Goal: Information Seeking & Learning: Check status

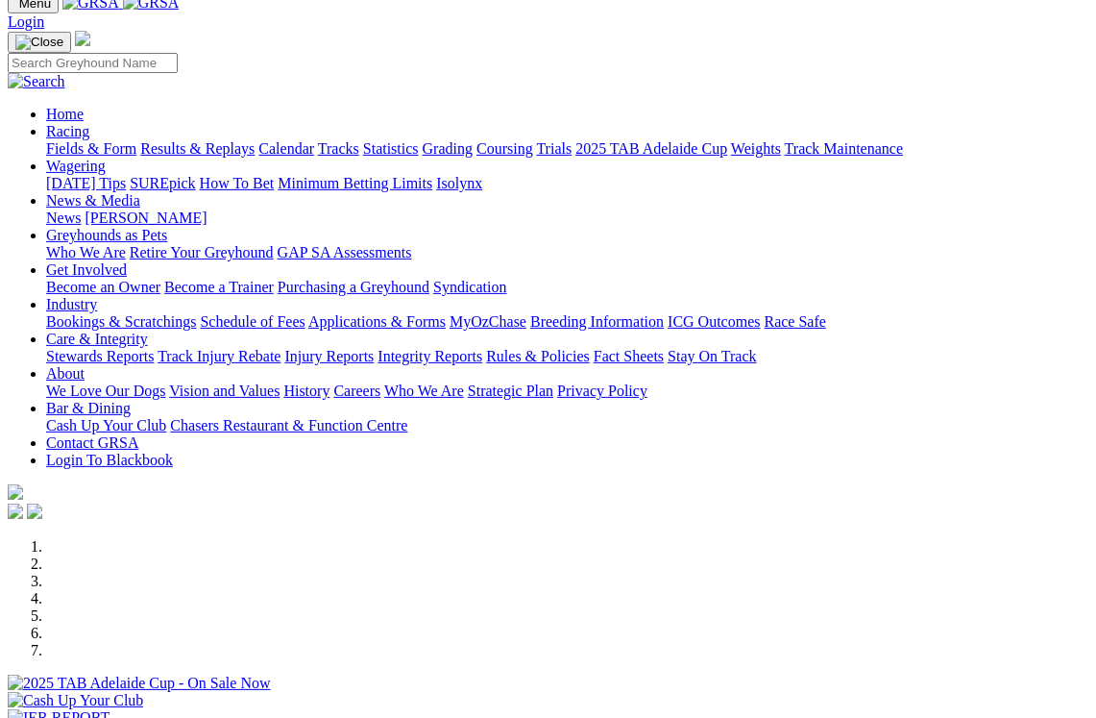
scroll to position [72, 0]
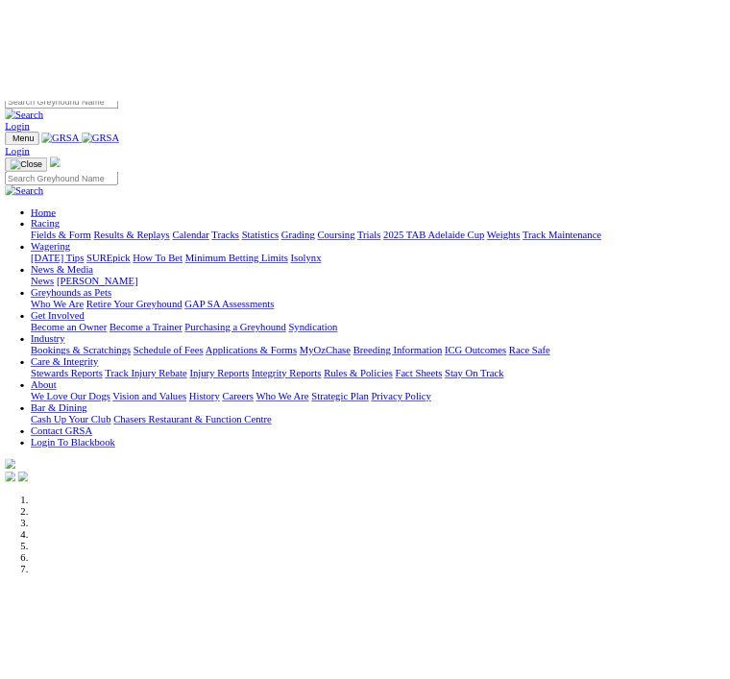
scroll to position [0, 0]
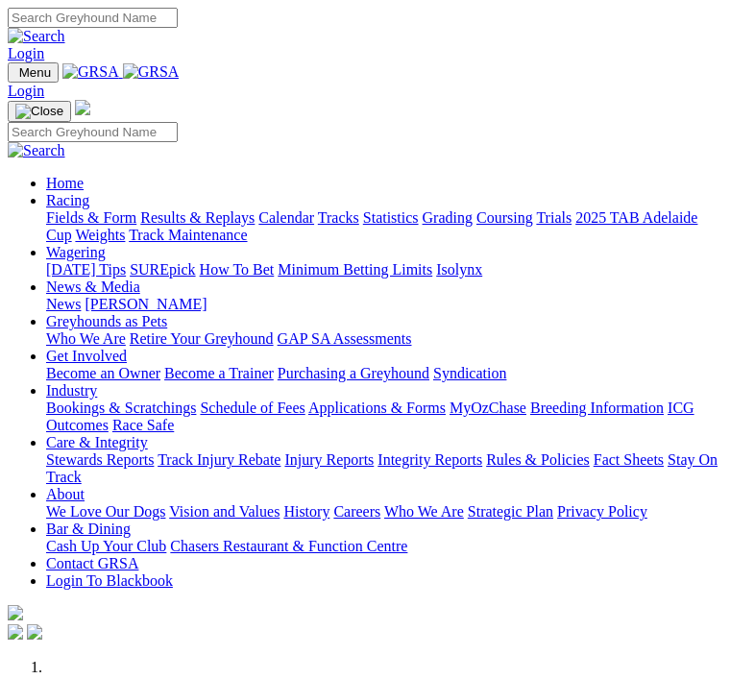
click at [15, 77] on img "Toggle navigation" at bounding box center [15, 77] width 0 height 0
click at [89, 199] on link "Racing" at bounding box center [67, 200] width 43 height 16
click at [159, 226] on link "Results & Replays" at bounding box center [197, 217] width 114 height 16
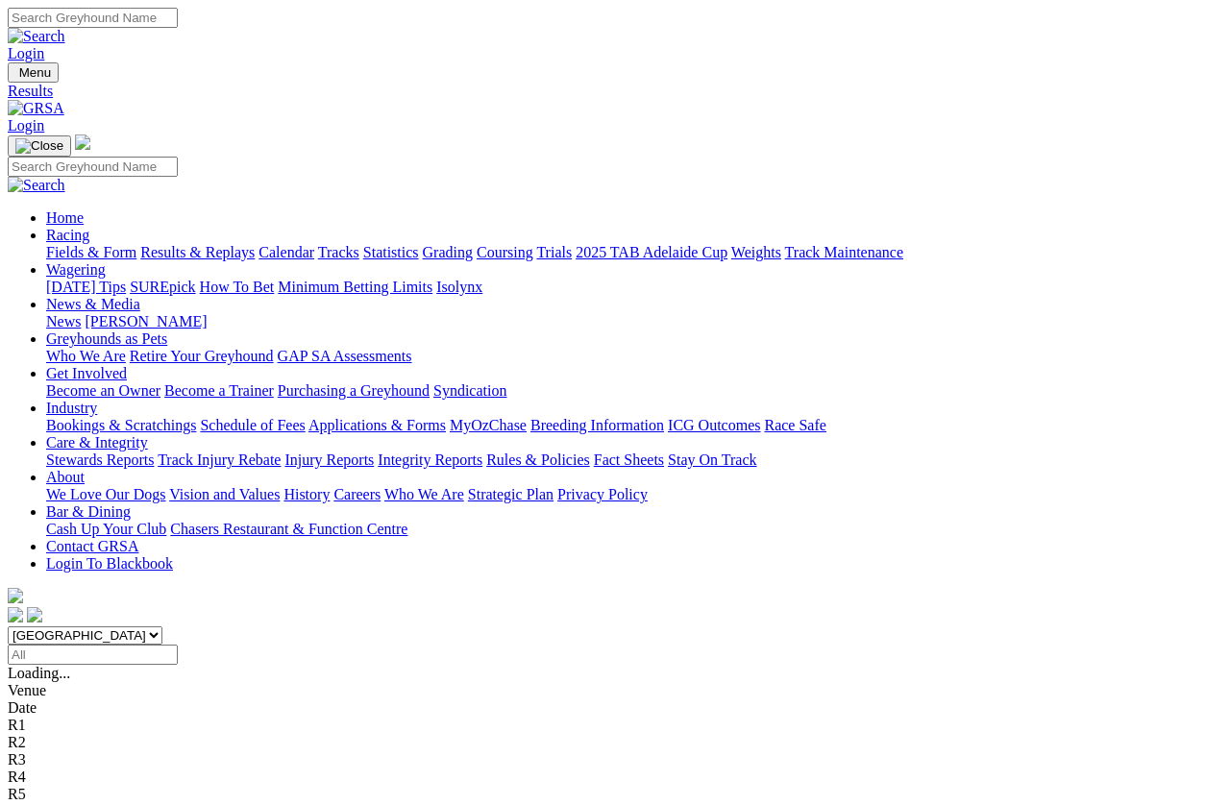
click at [162, 626] on select "South Australia New South Wales Northern Territory Queensland Tasmania Victoria…" at bounding box center [85, 635] width 155 height 18
select select "[GEOGRAPHIC_DATA]"
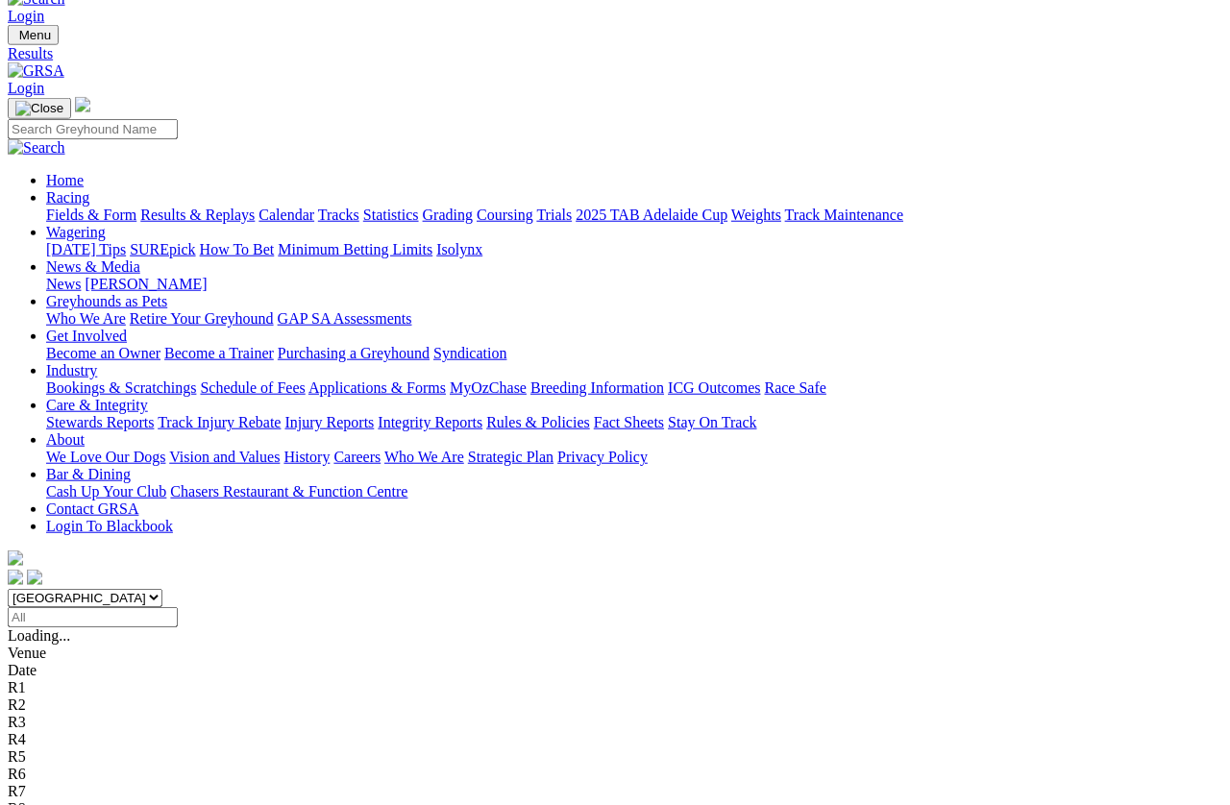
scroll to position [40, 0]
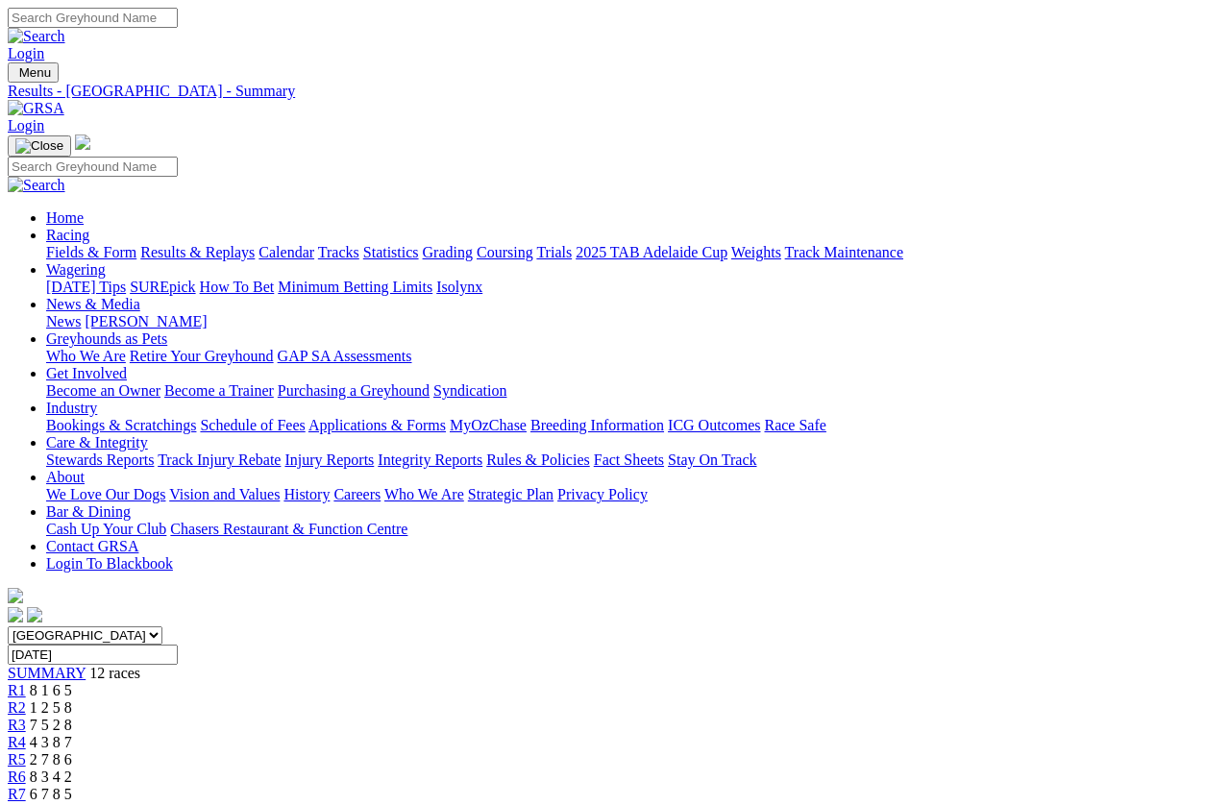
click at [162, 626] on select "[GEOGRAPHIC_DATA] [GEOGRAPHIC_DATA] [GEOGRAPHIC_DATA] [GEOGRAPHIC_DATA] [GEOGRA…" at bounding box center [85, 635] width 155 height 18
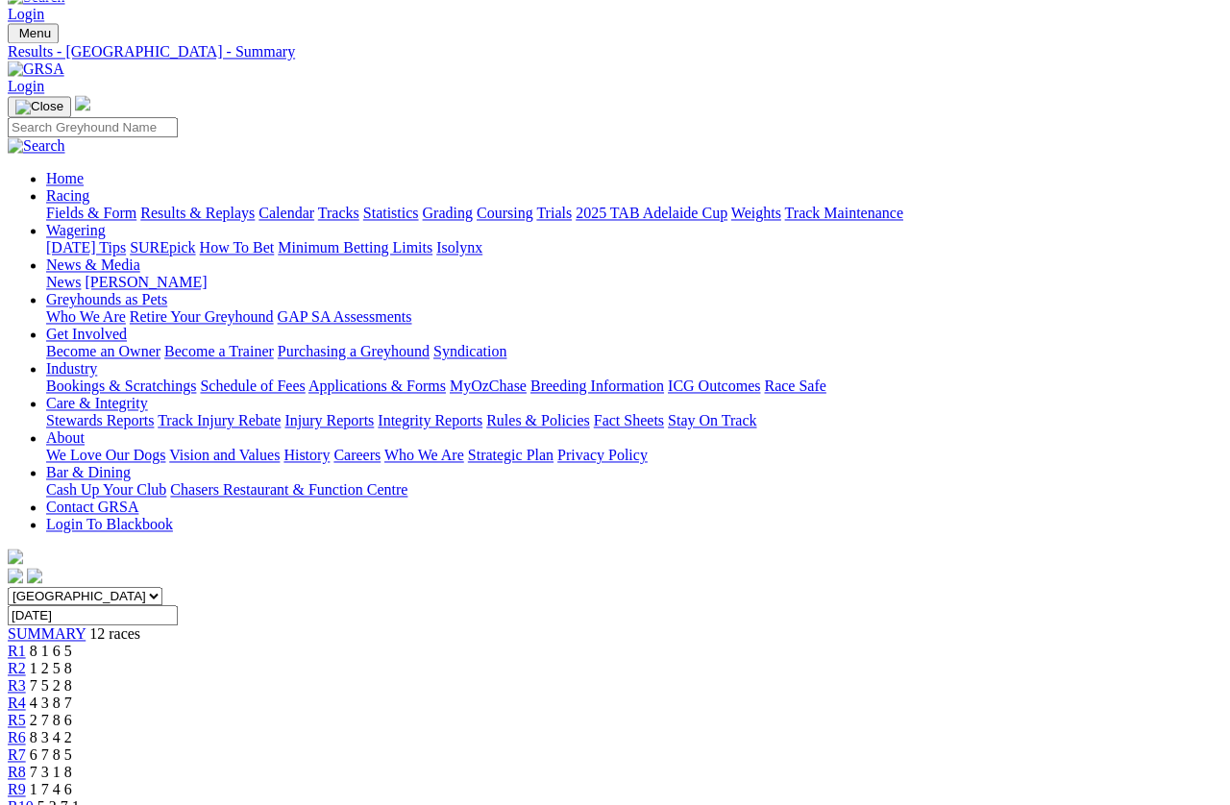
scroll to position [47, 0]
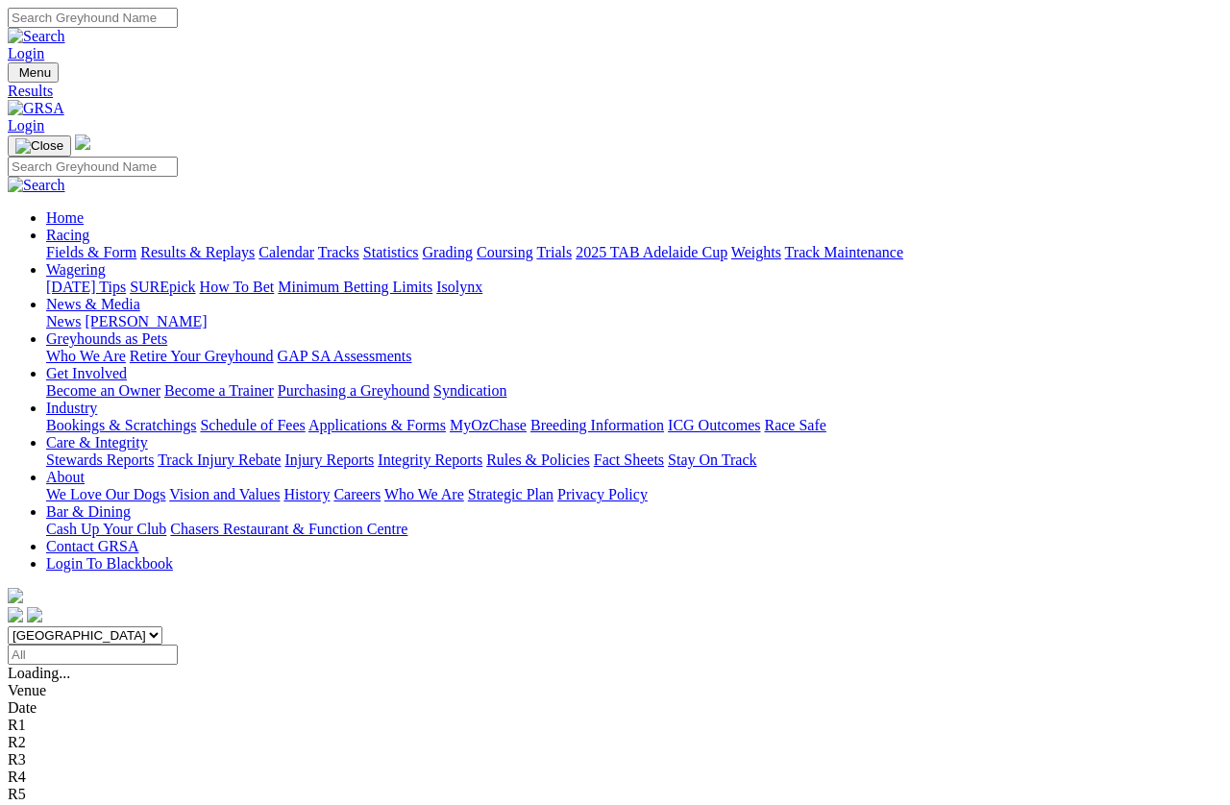
scroll to position [171, 0]
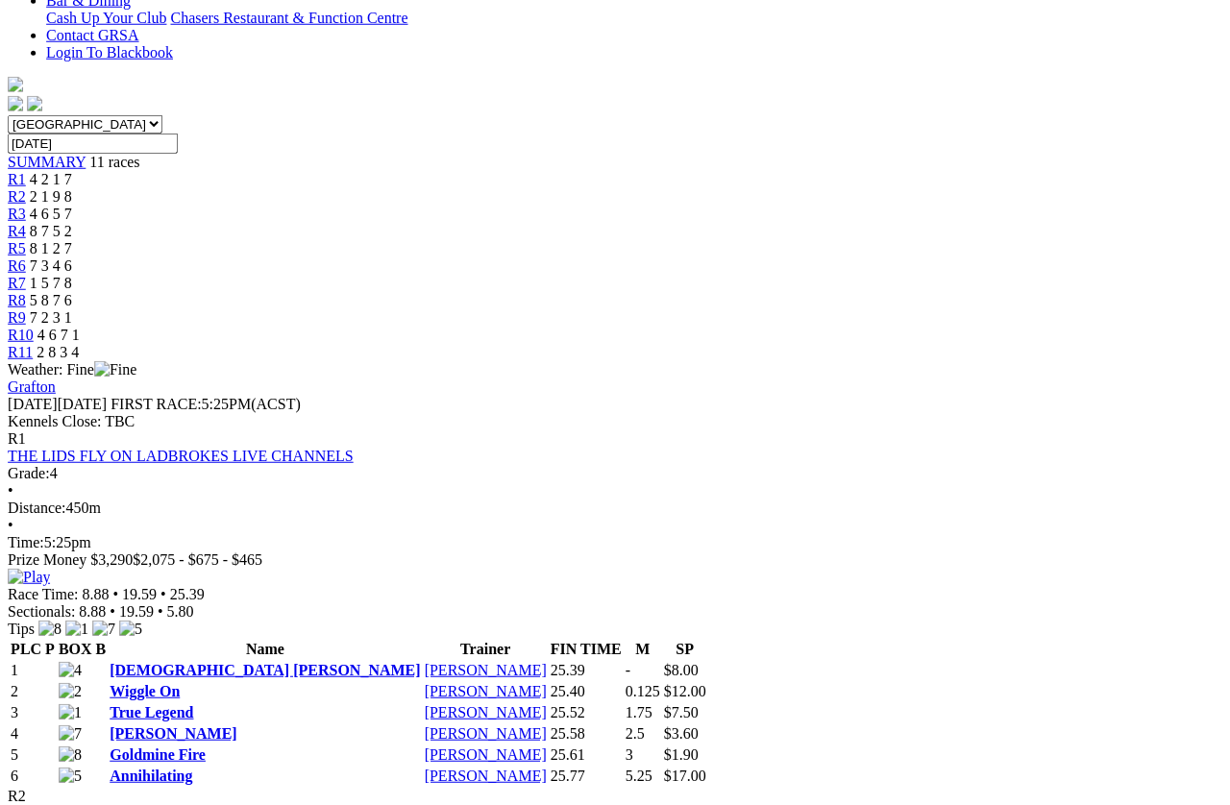
scroll to position [0, 22]
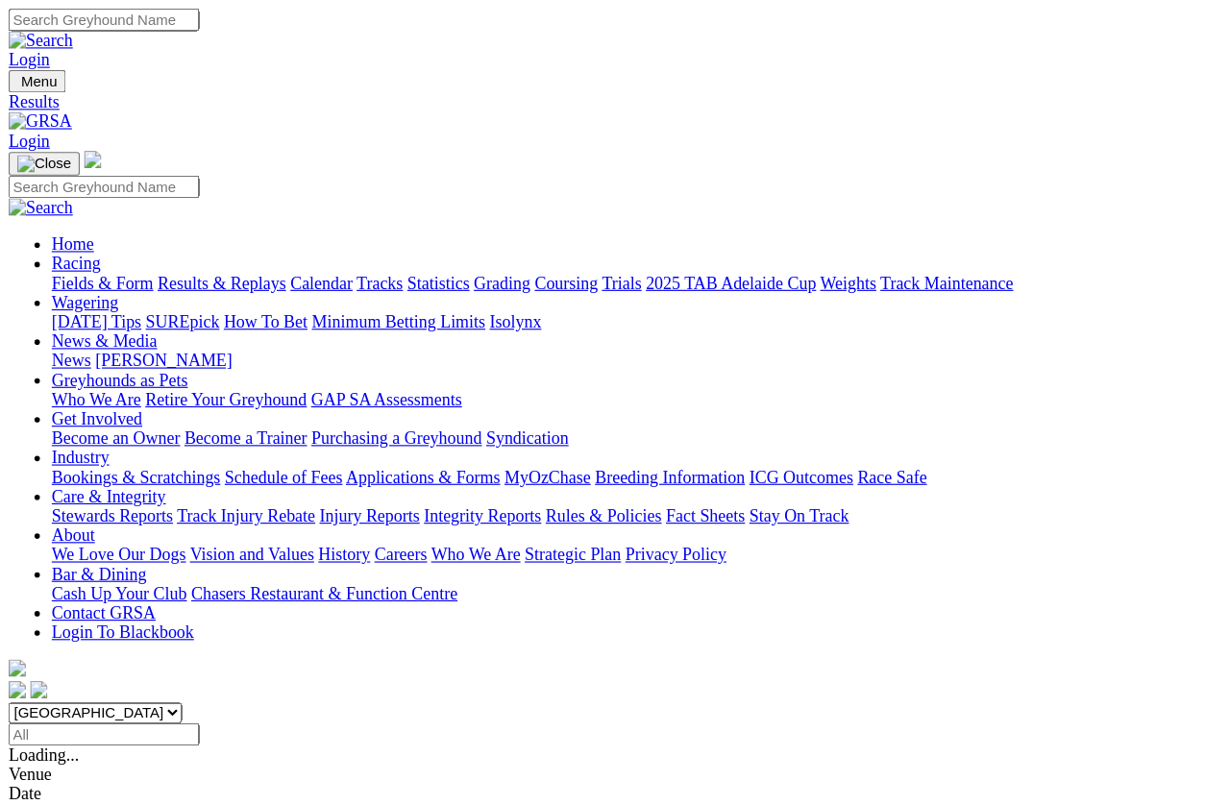
scroll to position [230, 0]
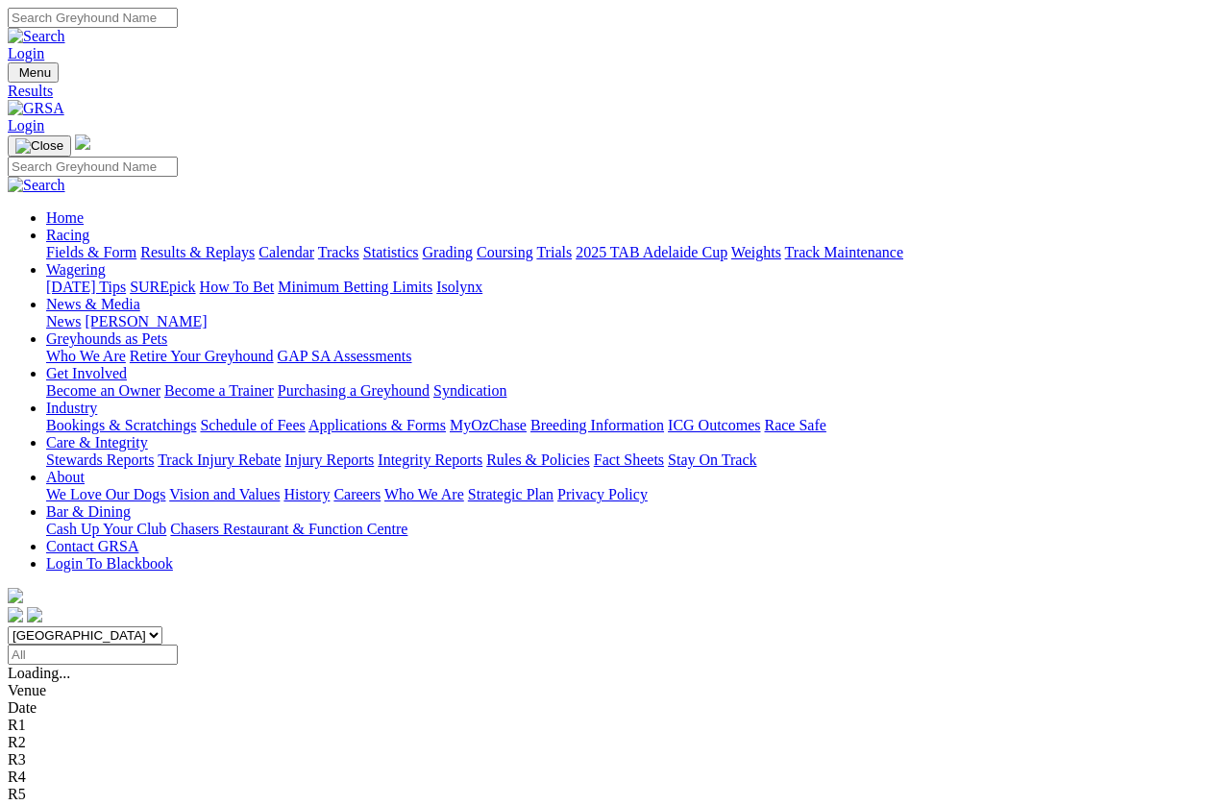
click at [162, 626] on select "South Australia New South Wales Northern Territory Queensland Tasmania Victoria…" at bounding box center [85, 635] width 155 height 18
select select "QLD"
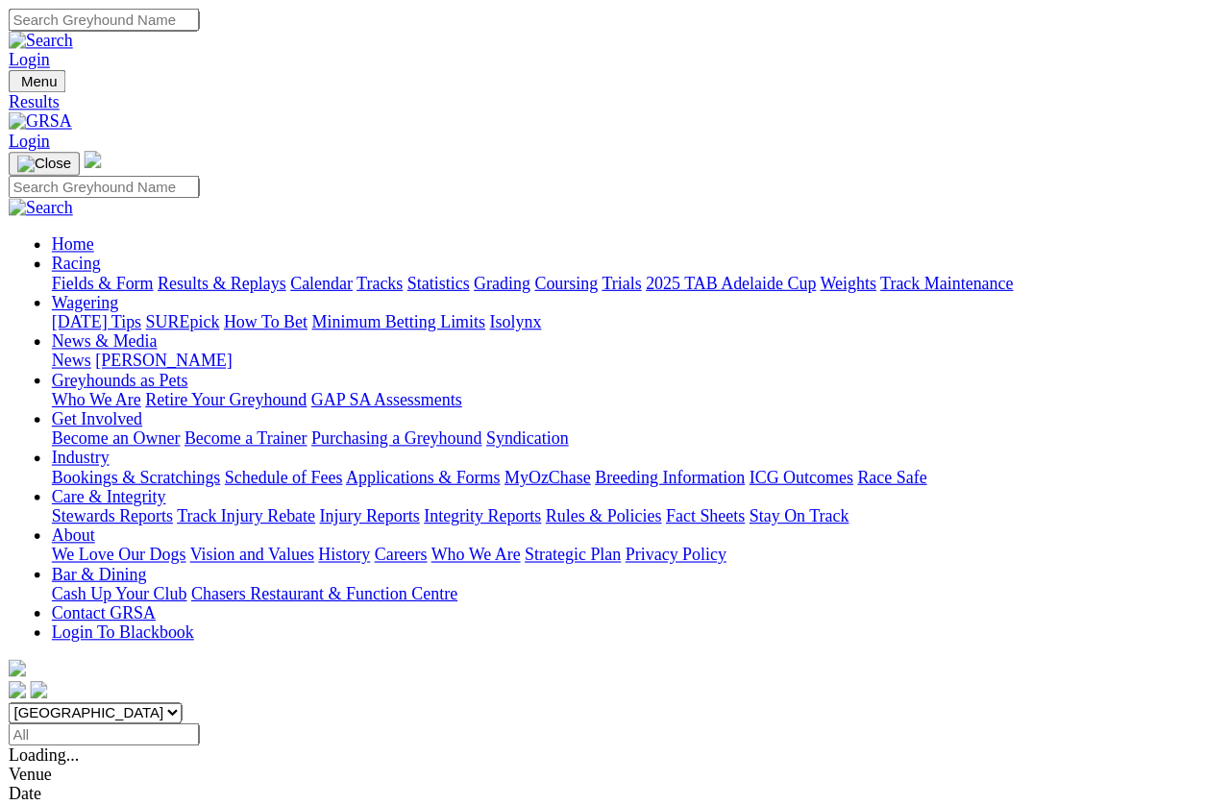
scroll to position [58, 0]
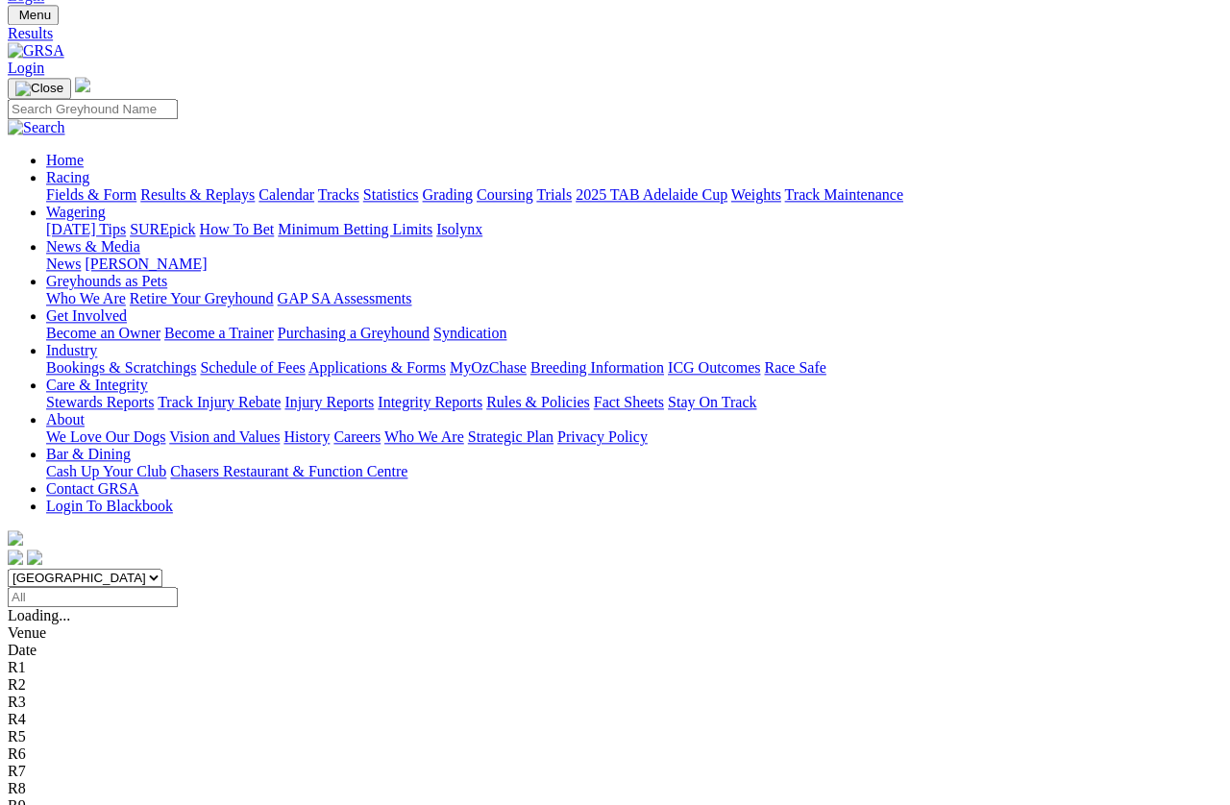
click at [162, 569] on select "South Australia New South Wales Northern Territory Queensland Tasmania Victoria…" at bounding box center [85, 578] width 155 height 18
select select "VIC"
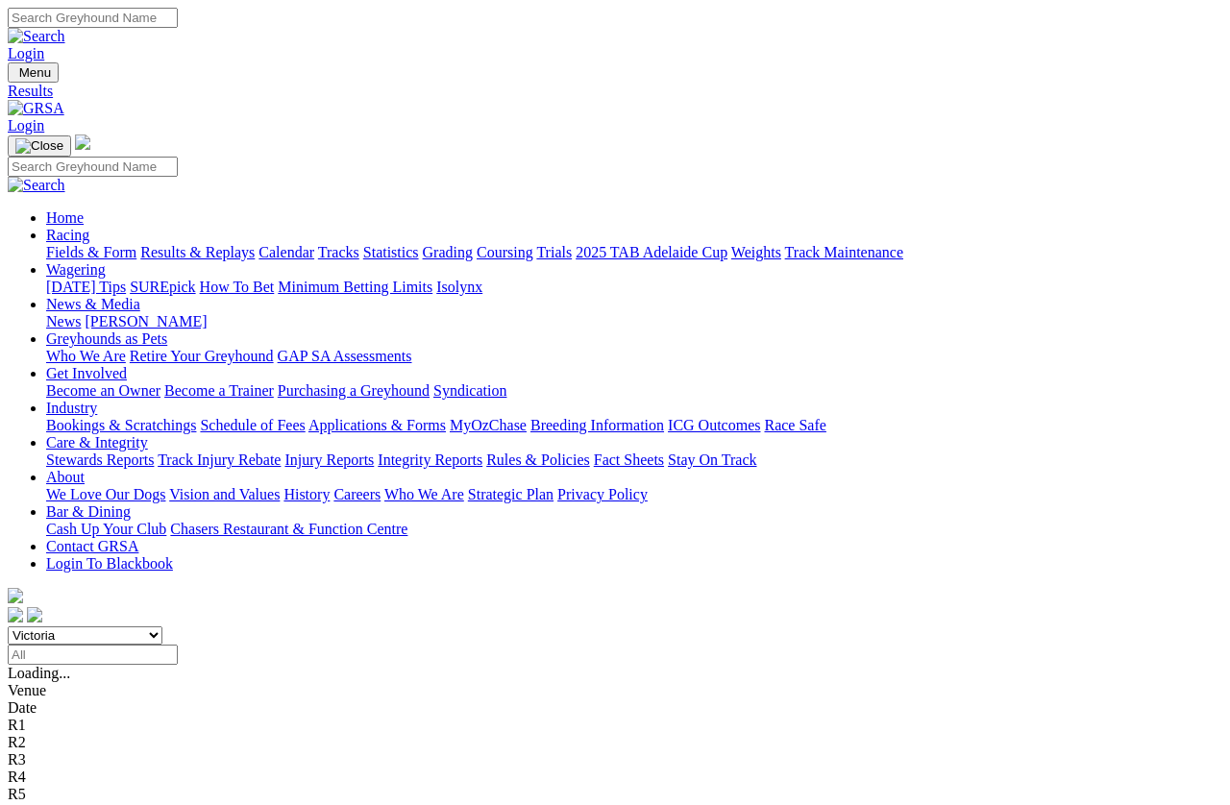
scroll to position [115, 0]
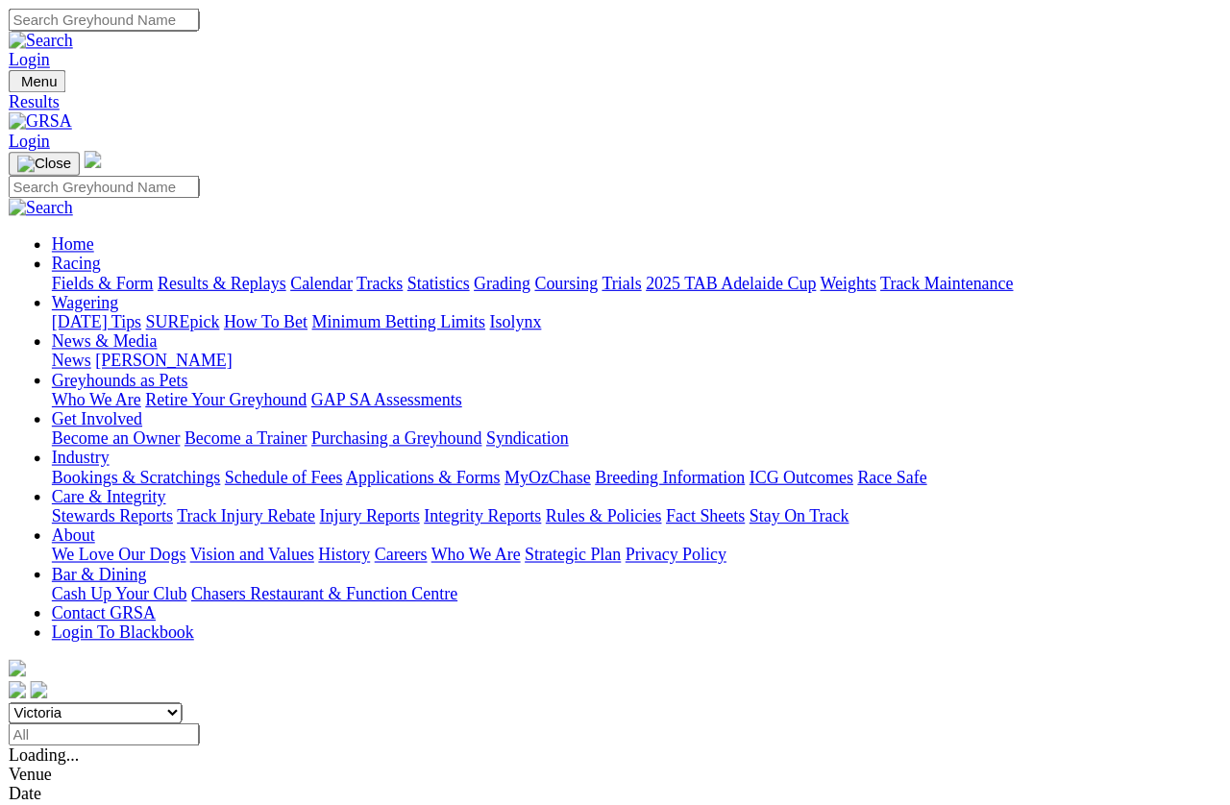
scroll to position [174, 0]
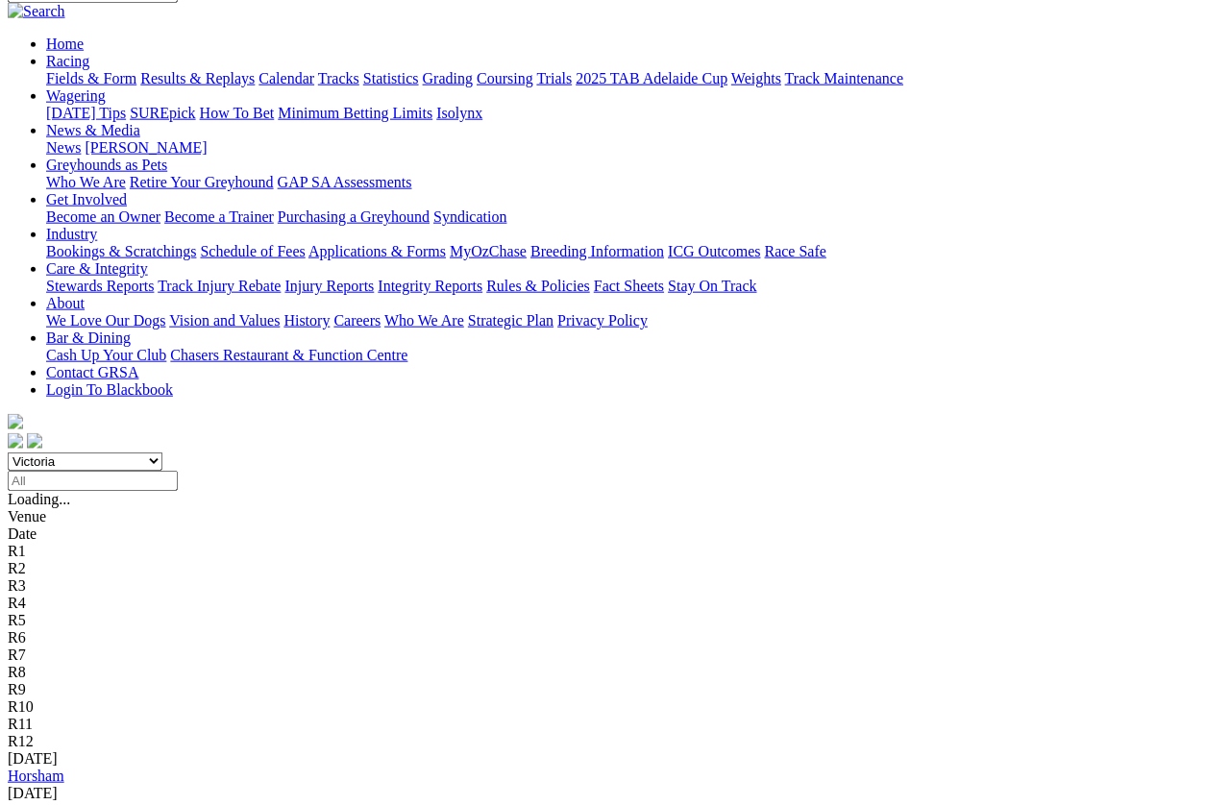
click at [162, 453] on select "South Australia New South Wales Northern Territory Queensland Tasmania Victoria…" at bounding box center [85, 462] width 155 height 18
select select "WA"
click at [80, 717] on link "Cannington" at bounding box center [44, 776] width 72 height 16
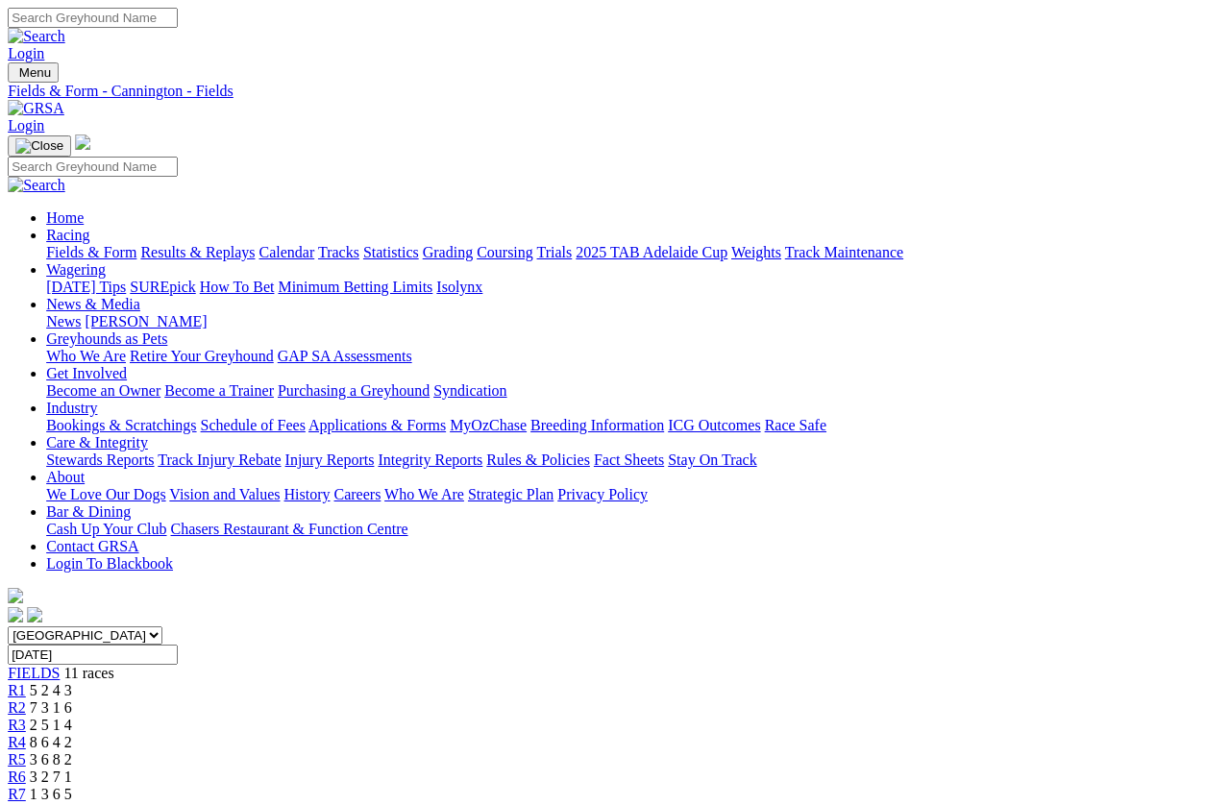
scroll to position [0, 16]
click at [250, 244] on link "Results & Replays" at bounding box center [197, 252] width 114 height 16
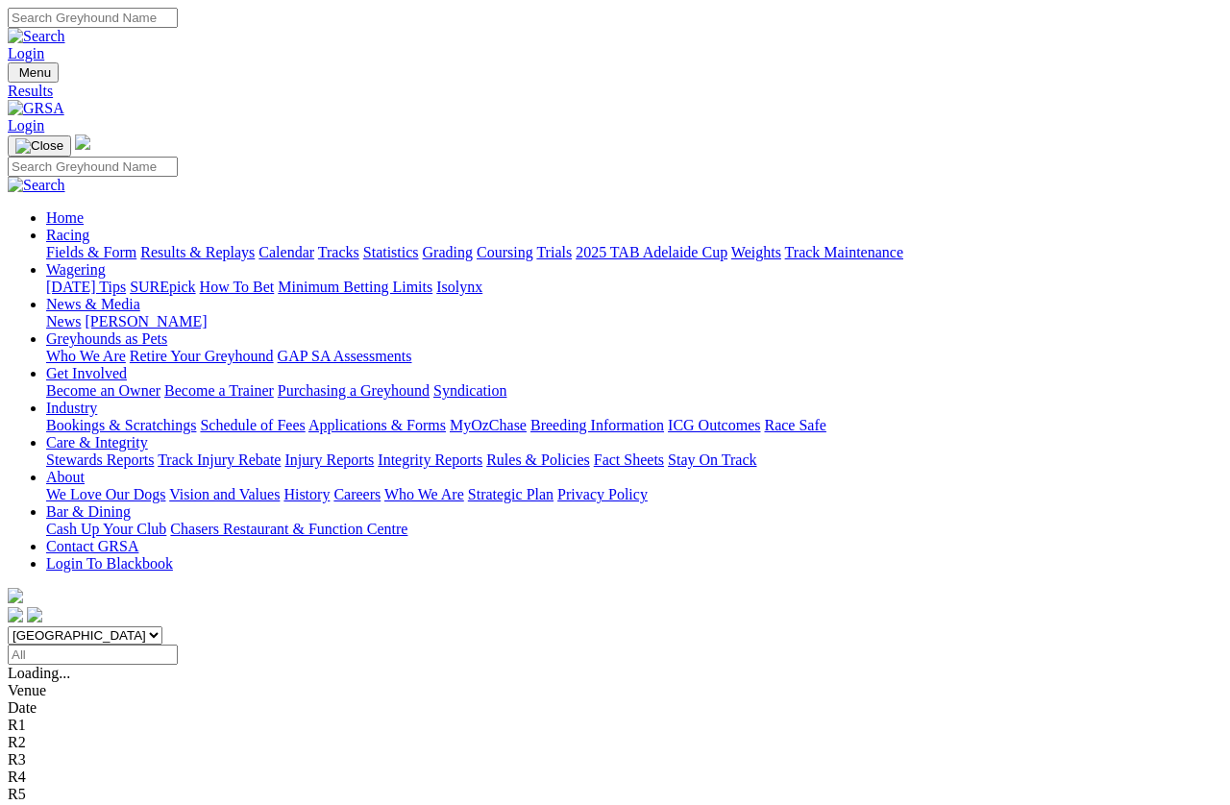
scroll to position [12, 0]
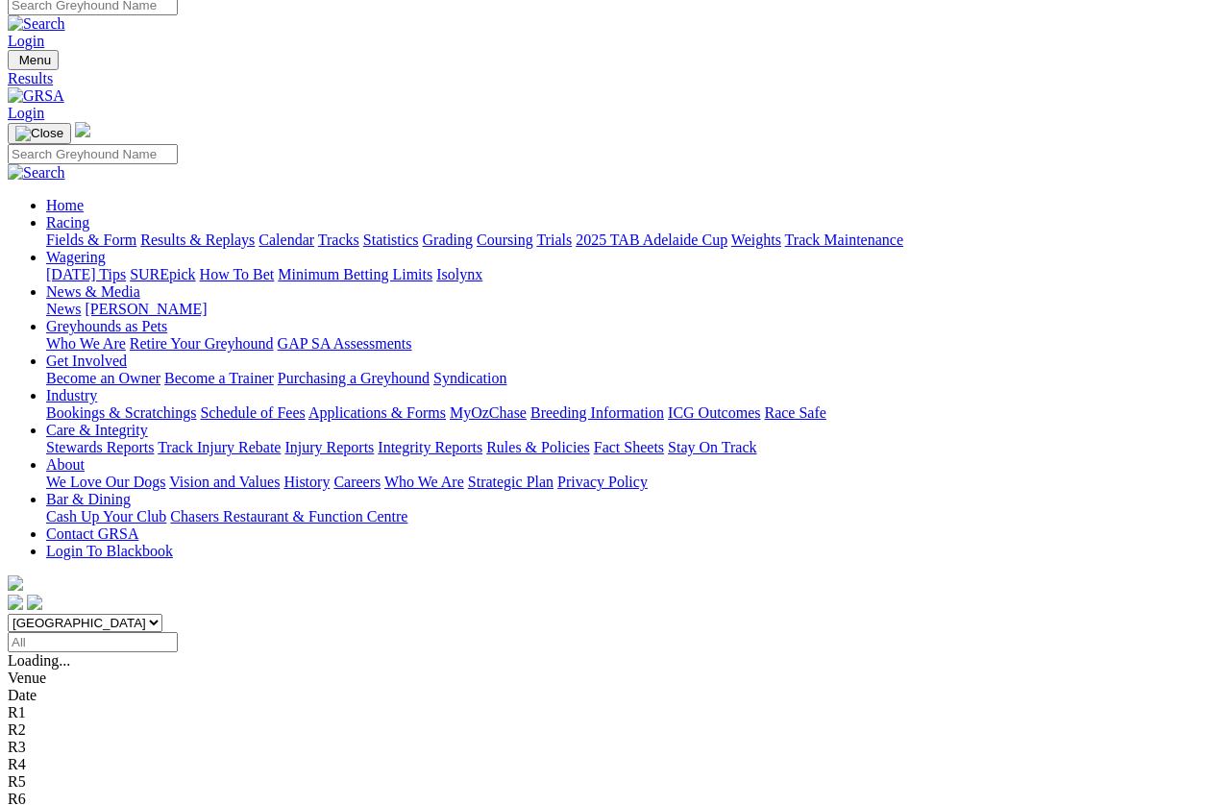
click at [162, 614] on select "[GEOGRAPHIC_DATA] [GEOGRAPHIC_DATA] [GEOGRAPHIC_DATA] [GEOGRAPHIC_DATA] [GEOGRA…" at bounding box center [85, 623] width 155 height 18
click at [162, 614] on select "South Australia New South Wales Northern Territory Queensland Tasmania Victoria…" at bounding box center [85, 623] width 155 height 18
select select "WA"
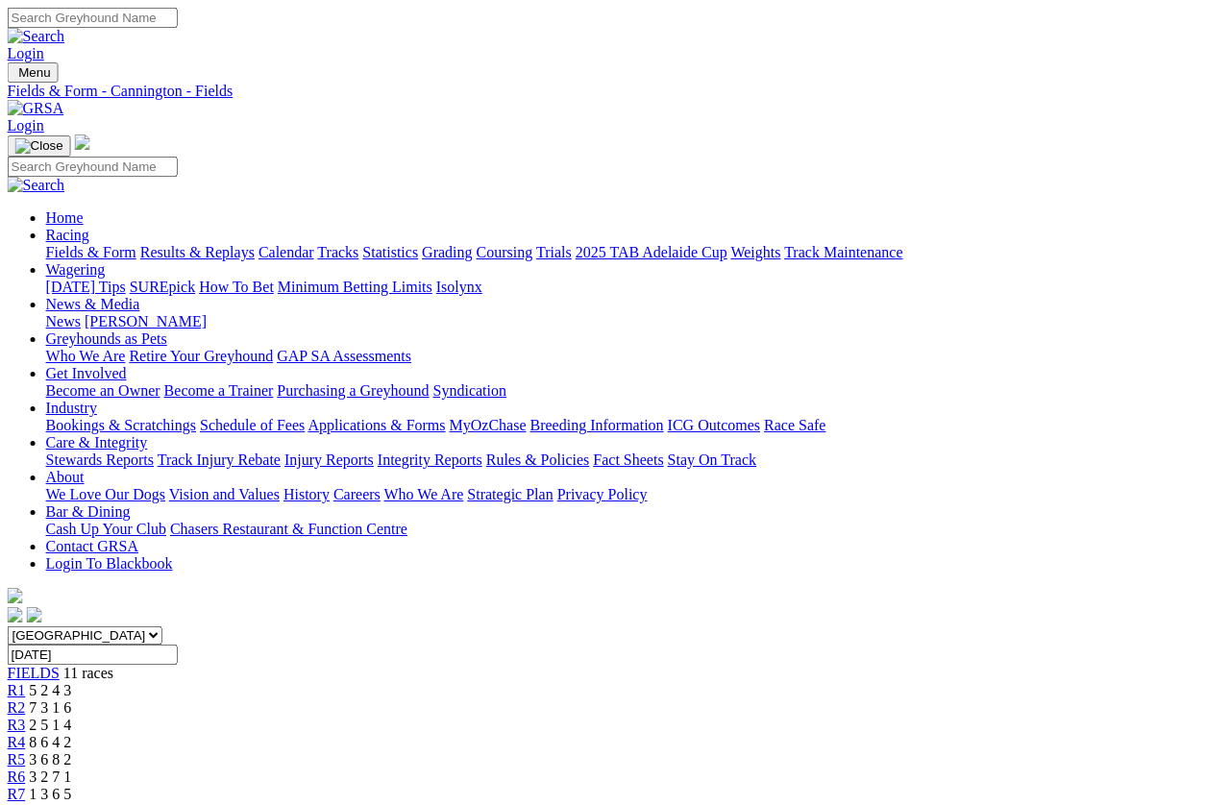
scroll to position [0, 81]
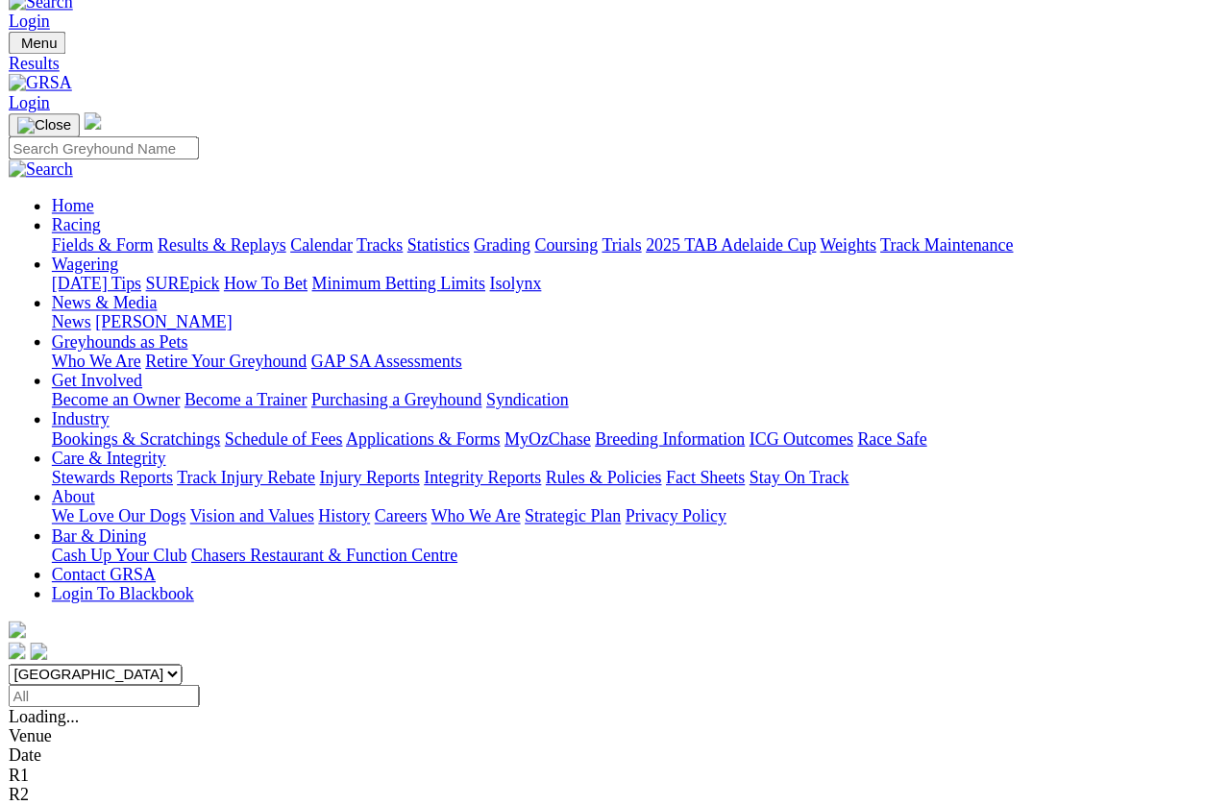
scroll to position [47, 66]
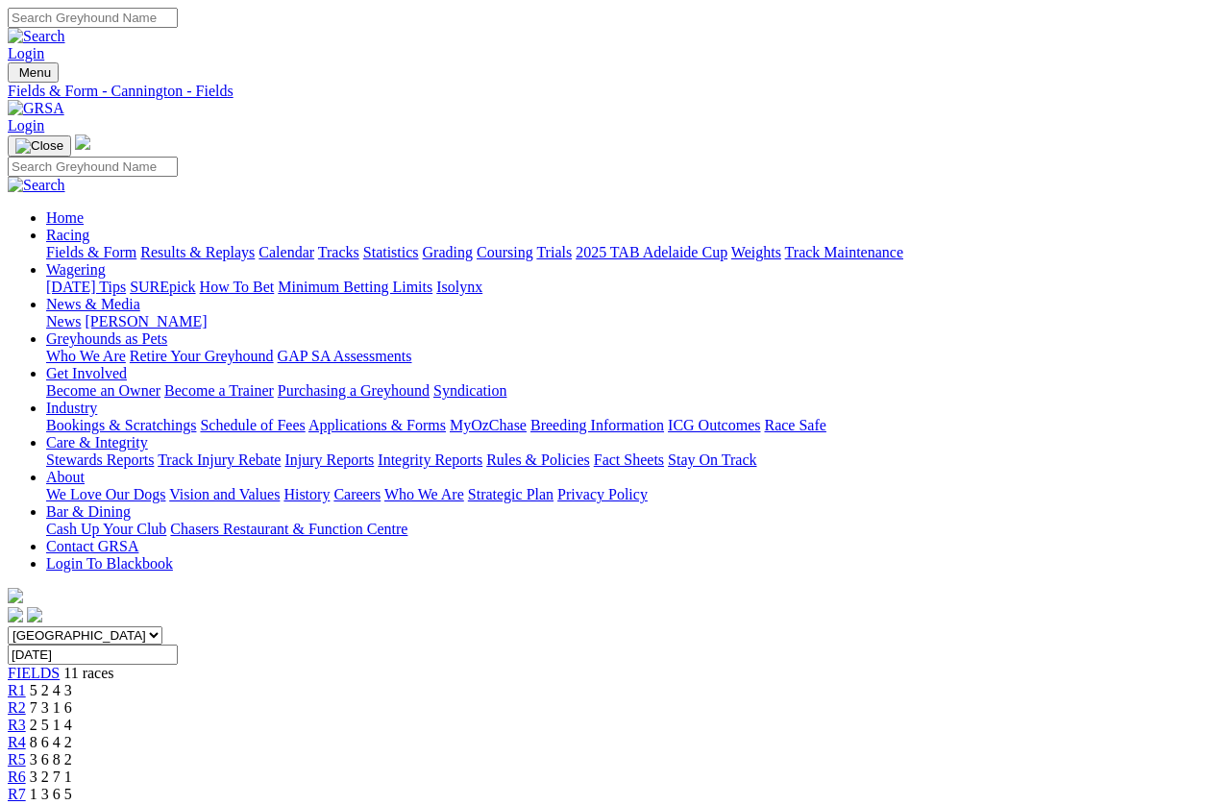
scroll to position [63, 0]
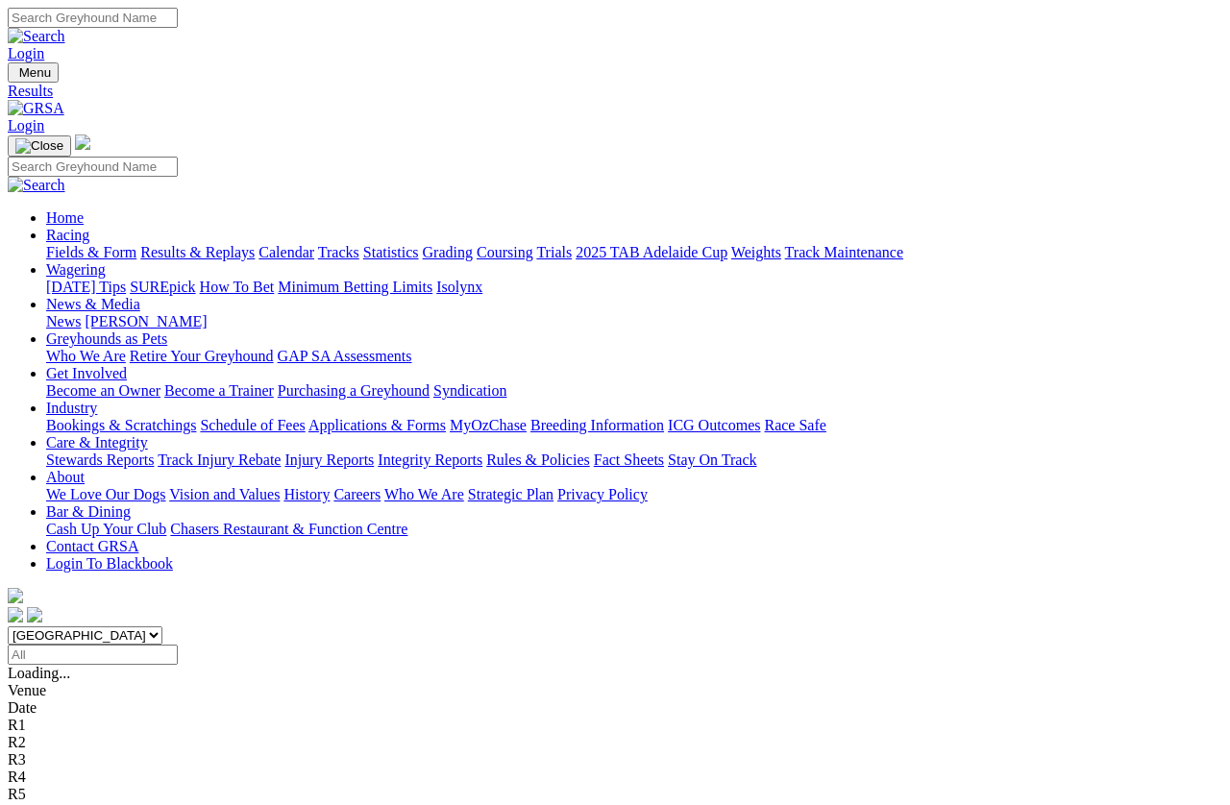
scroll to position [233, 0]
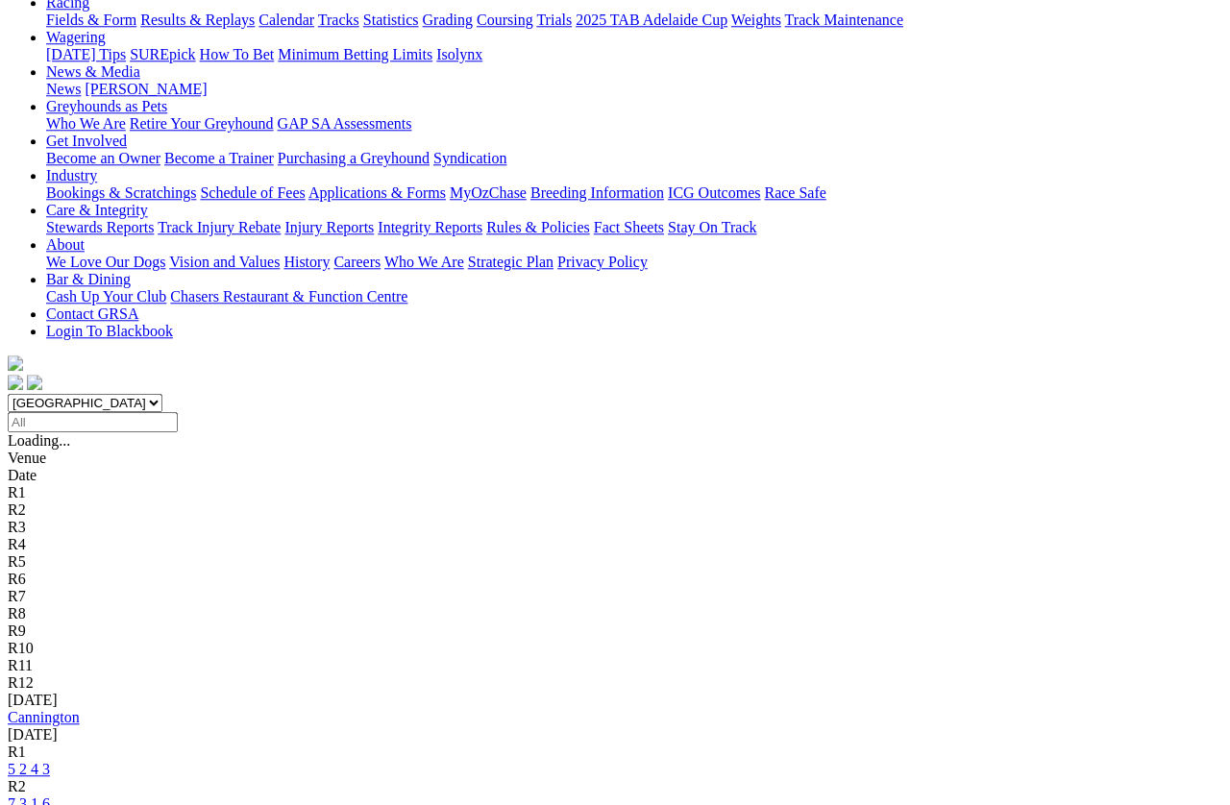
scroll to position [173, 0]
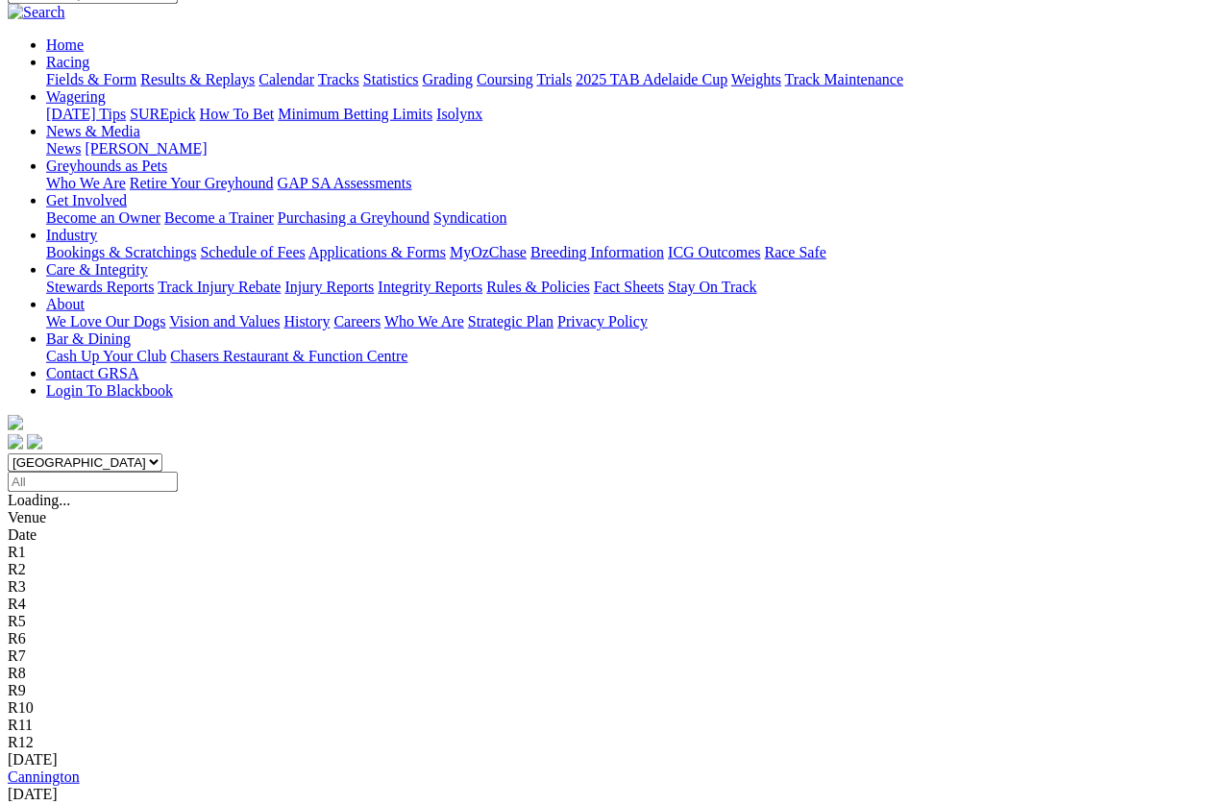
scroll to position [57, 0]
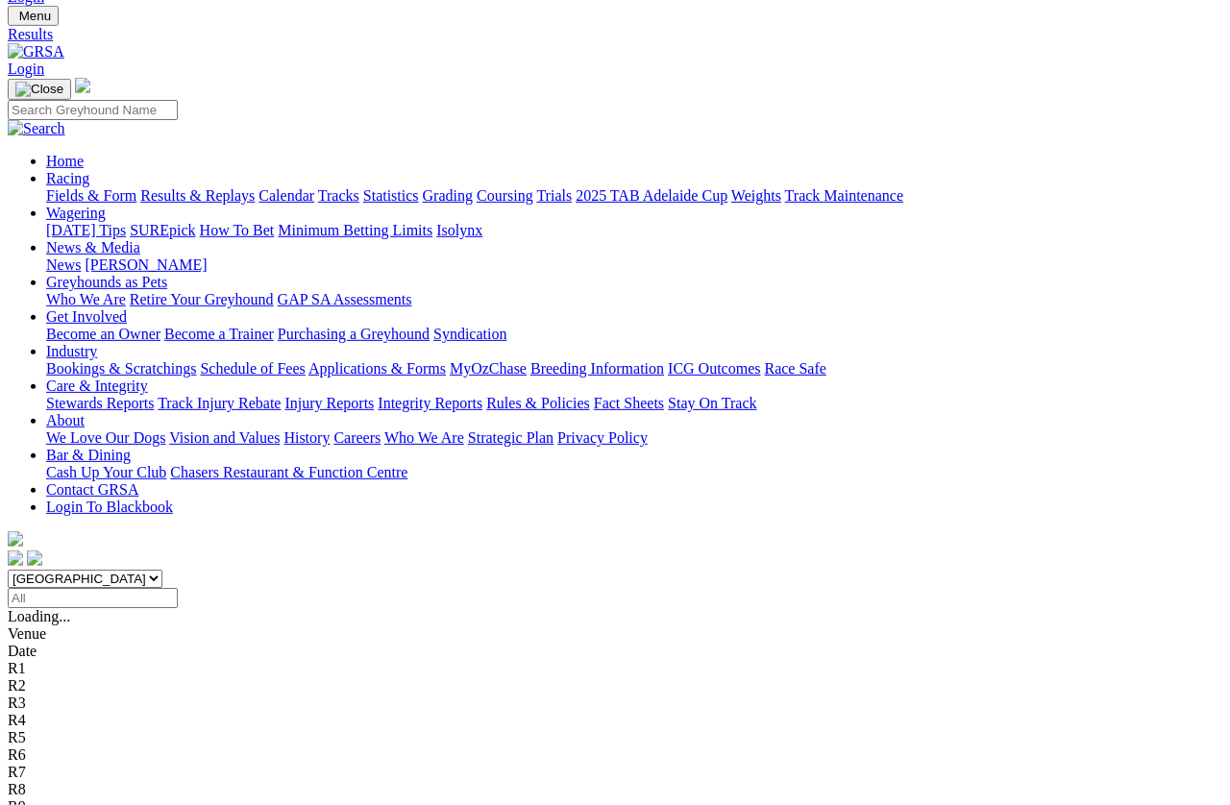
click at [162, 570] on select "South Australia New South Wales Northern Territory Queensland Tasmania Victoria…" at bounding box center [85, 579] width 155 height 18
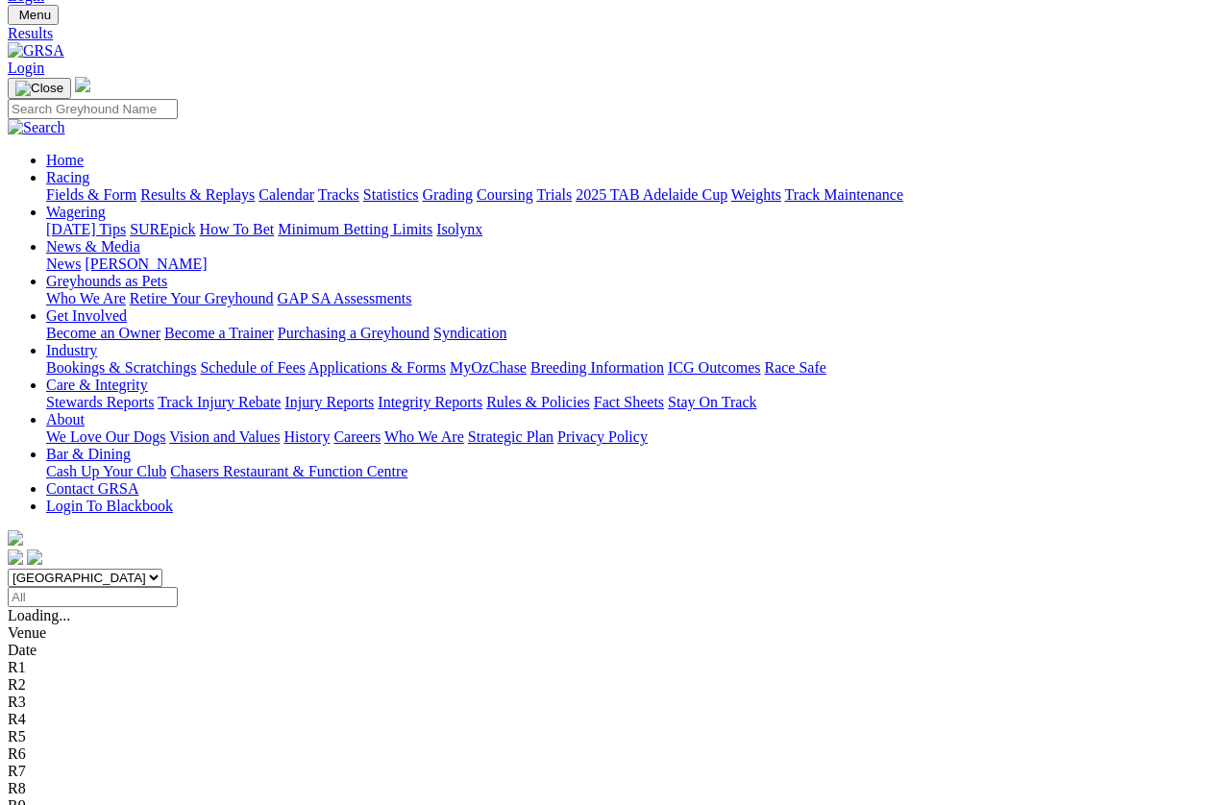
select select "SA"
